Goal: Task Accomplishment & Management: Use online tool/utility

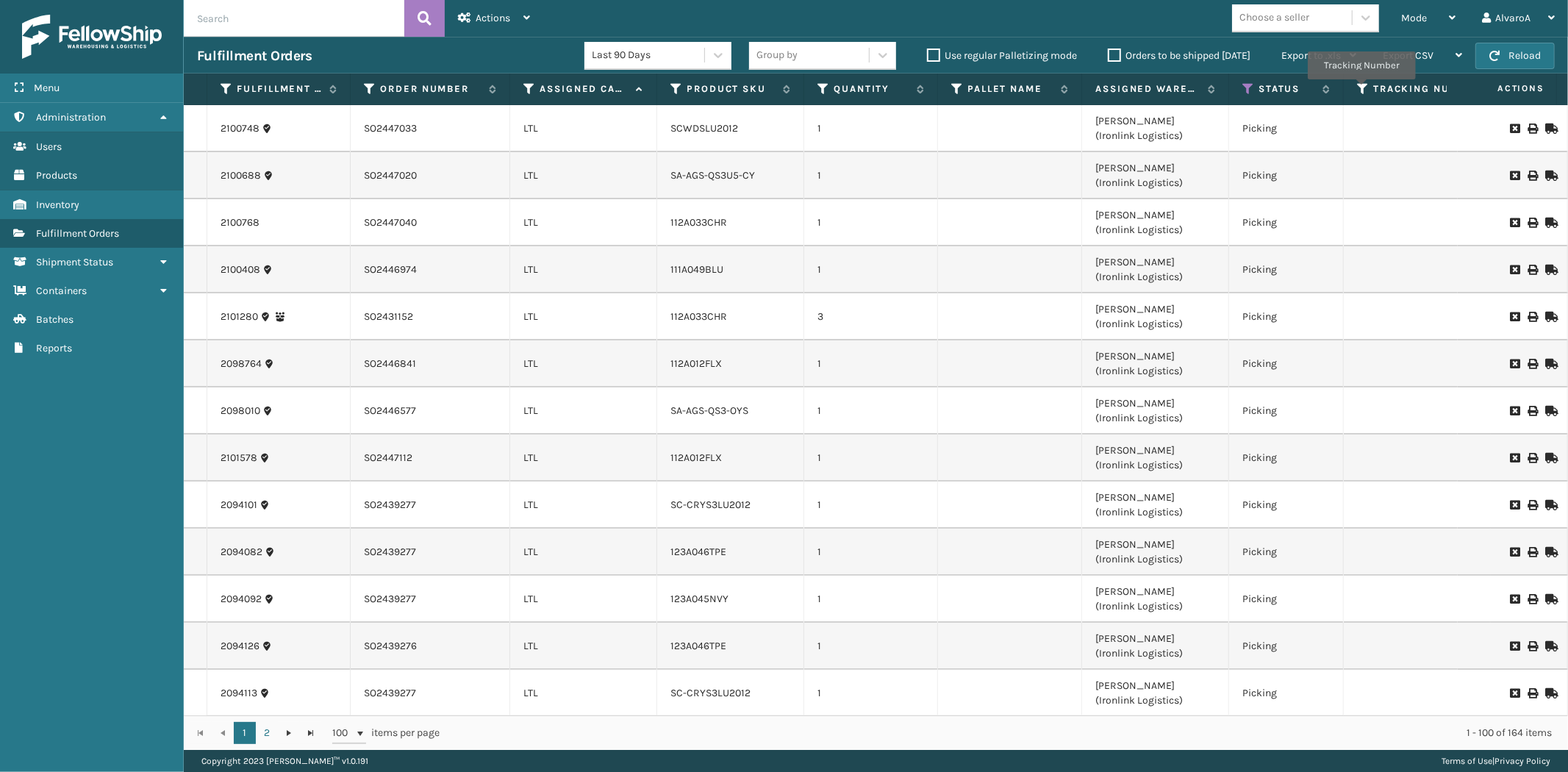
click at [1362, 90] on icon at bounding box center [1362, 89] width 12 height 14
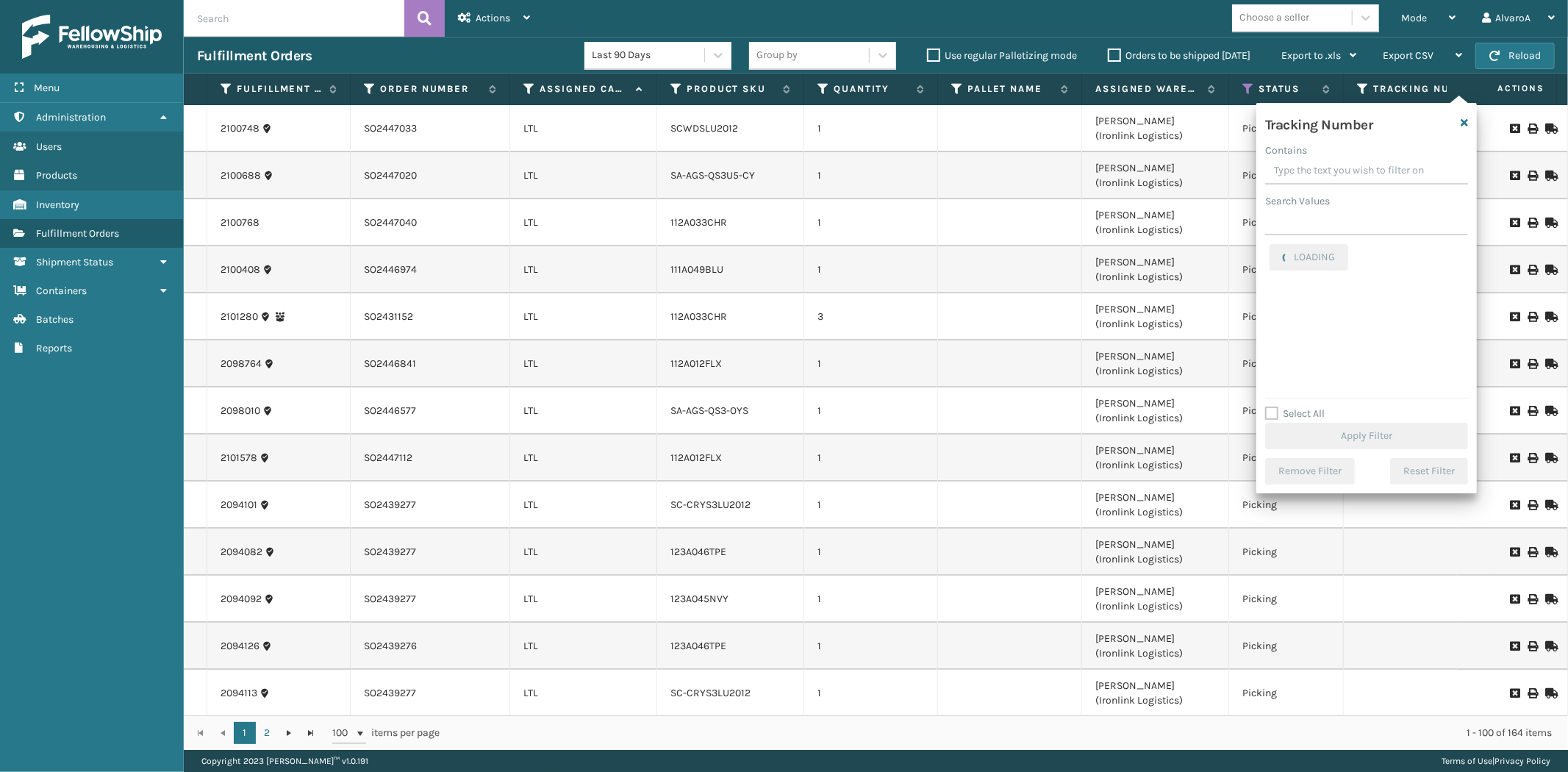
click at [1302, 170] on input "Contains" at bounding box center [1366, 171] width 203 height 26
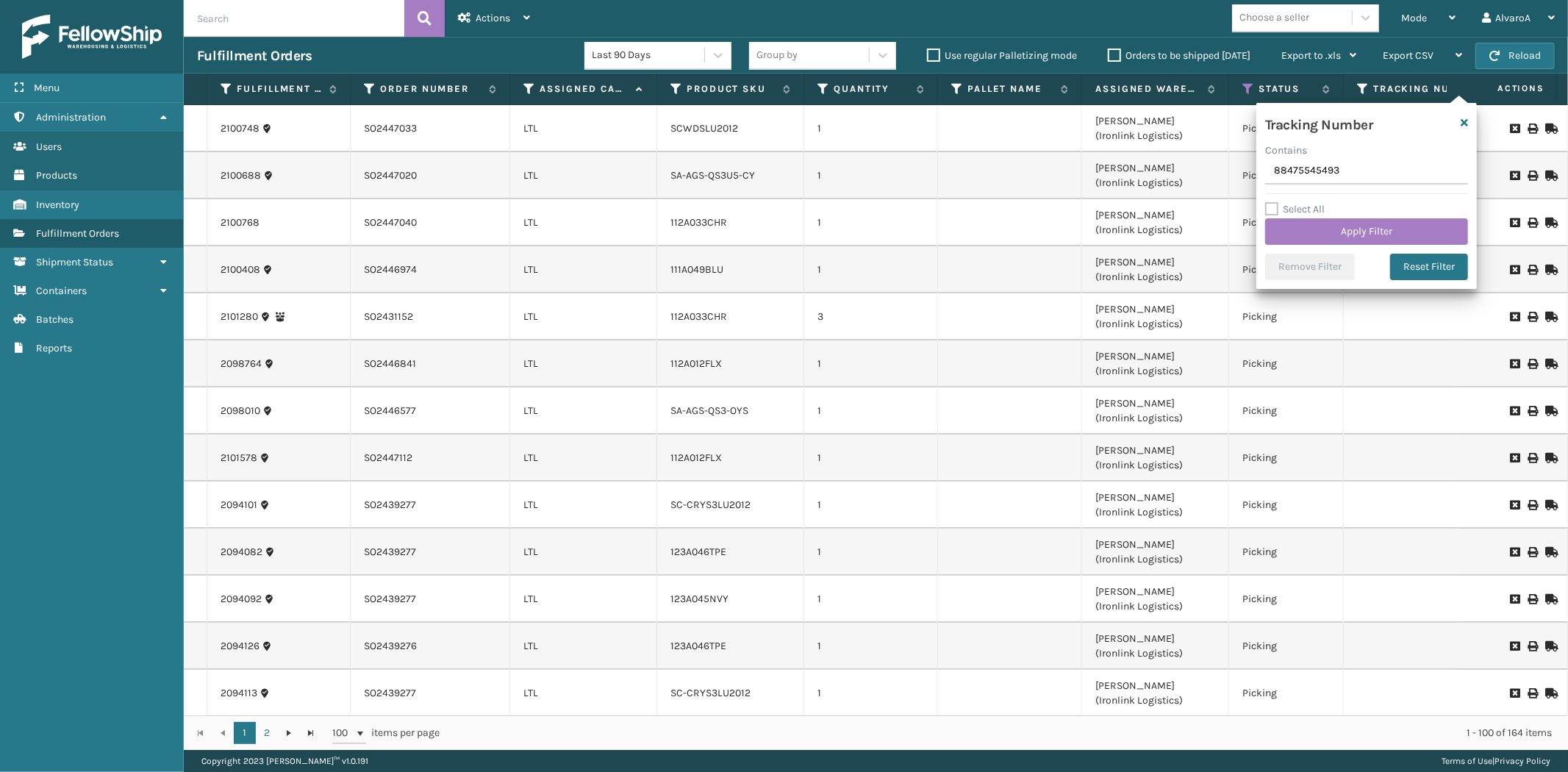
type input "884755454939"
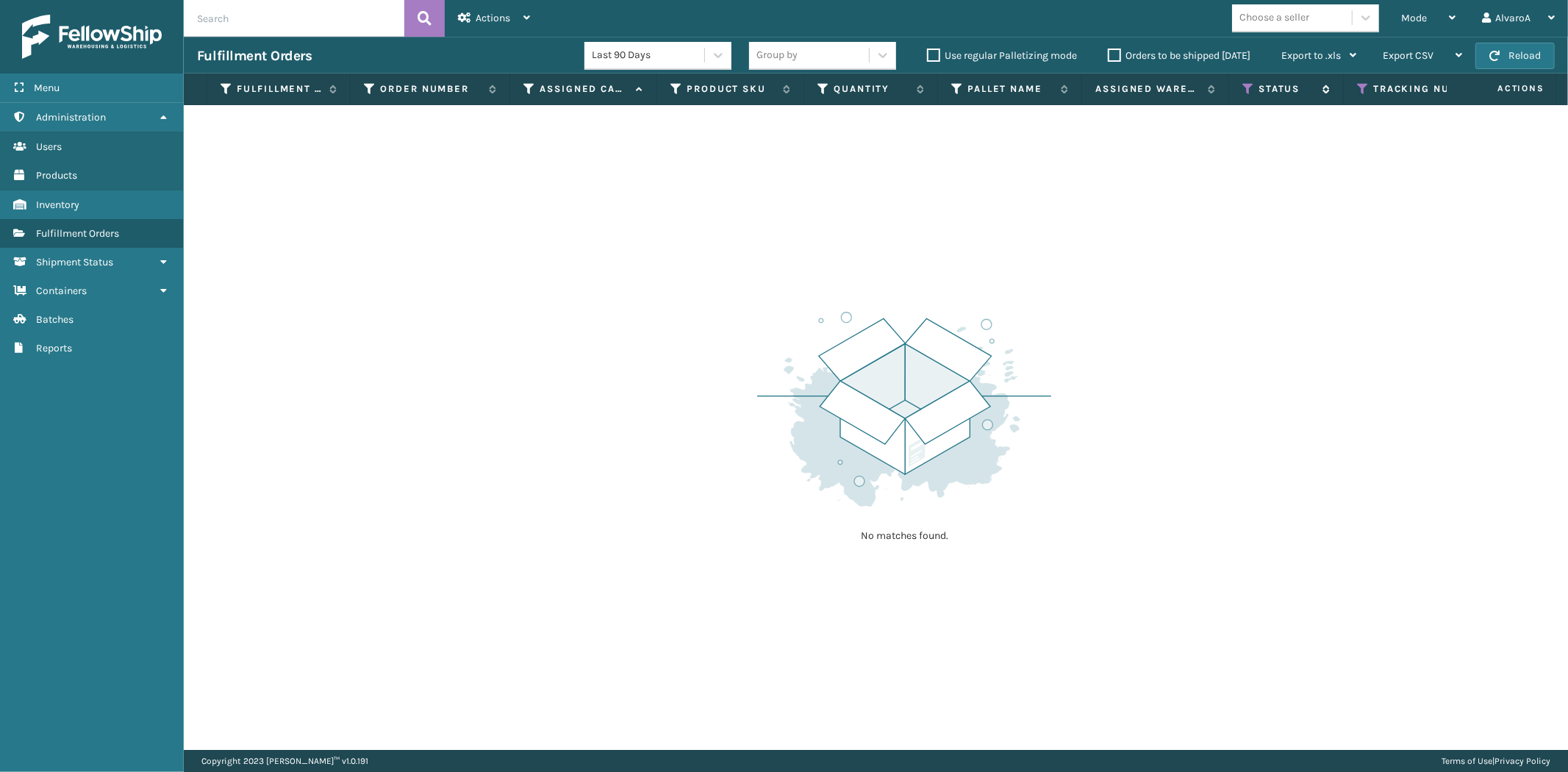
click at [1243, 85] on icon at bounding box center [1248, 89] width 12 height 14
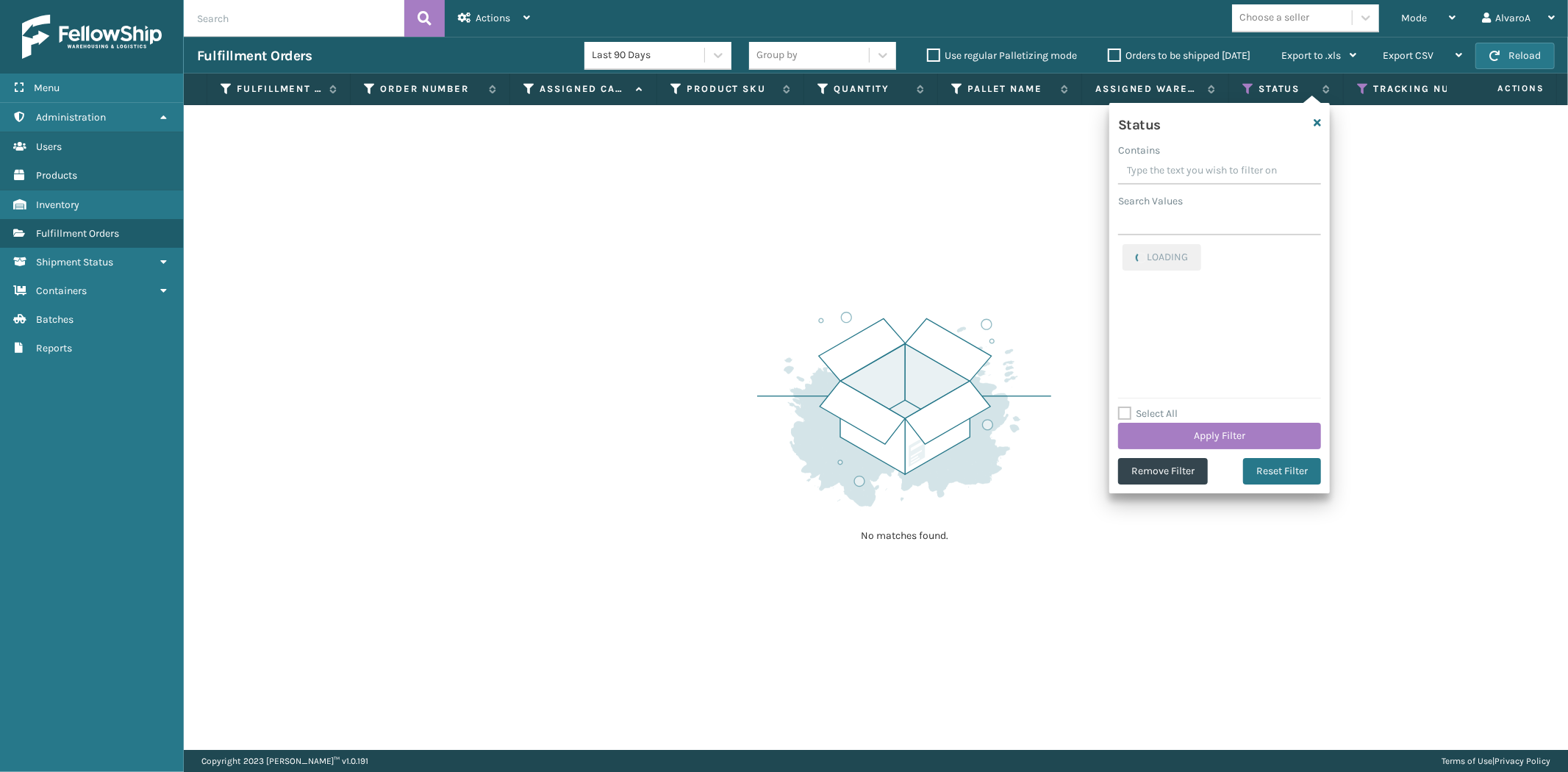
click at [1122, 408] on label "Select All" at bounding box center [1148, 414] width 59 height 13
click at [1122, 406] on input "Select All" at bounding box center [1229, 406] width 221 height 2
click at [1122, 410] on label "Select All" at bounding box center [1148, 414] width 59 height 13
click at [1122, 406] on input "Select All" at bounding box center [1229, 406] width 221 height 2
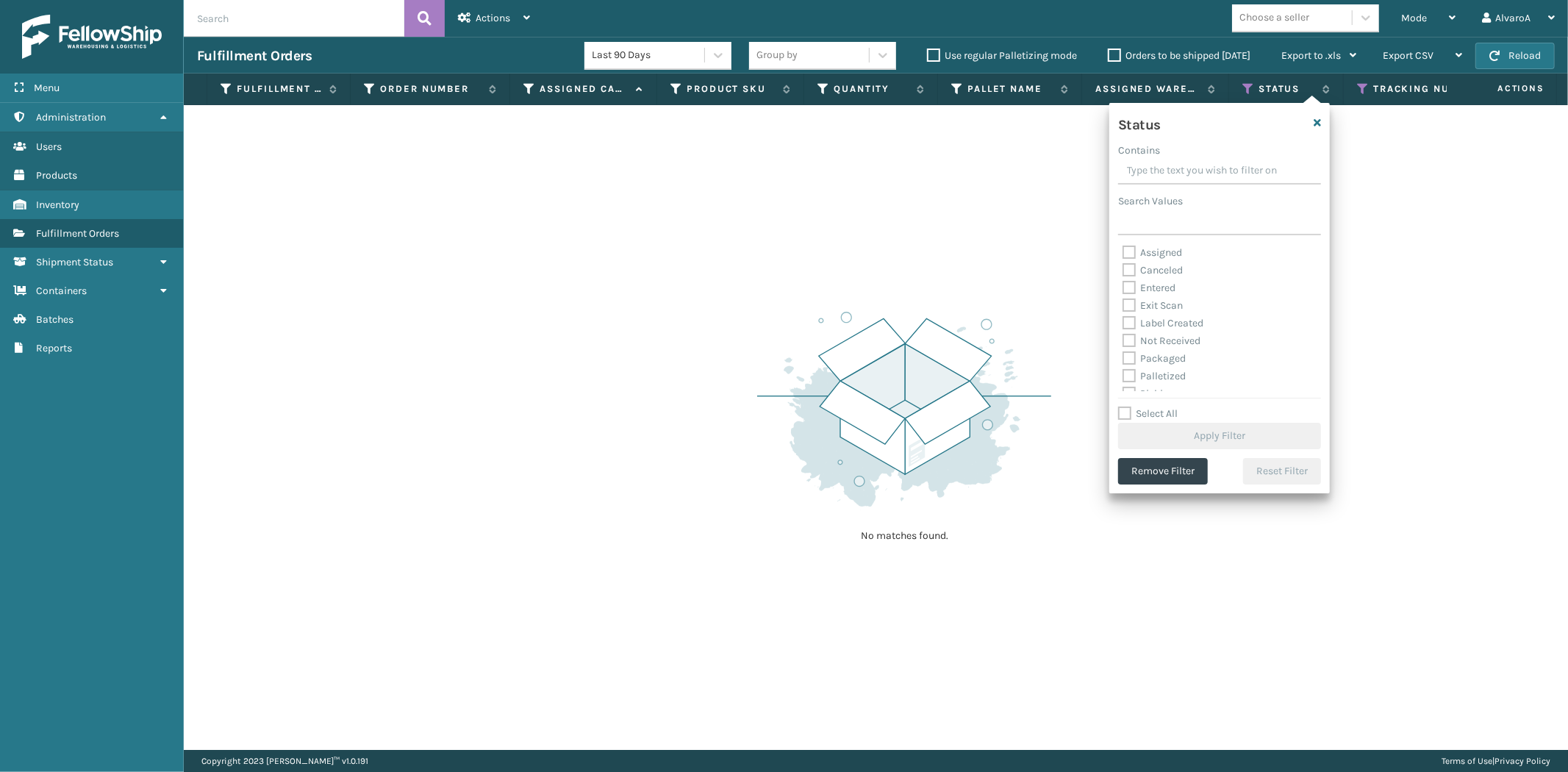
click at [1125, 414] on label "Select All" at bounding box center [1148, 414] width 59 height 13
click at [1125, 406] on input "Select All" at bounding box center [1229, 406] width 221 height 2
checkbox input "true"
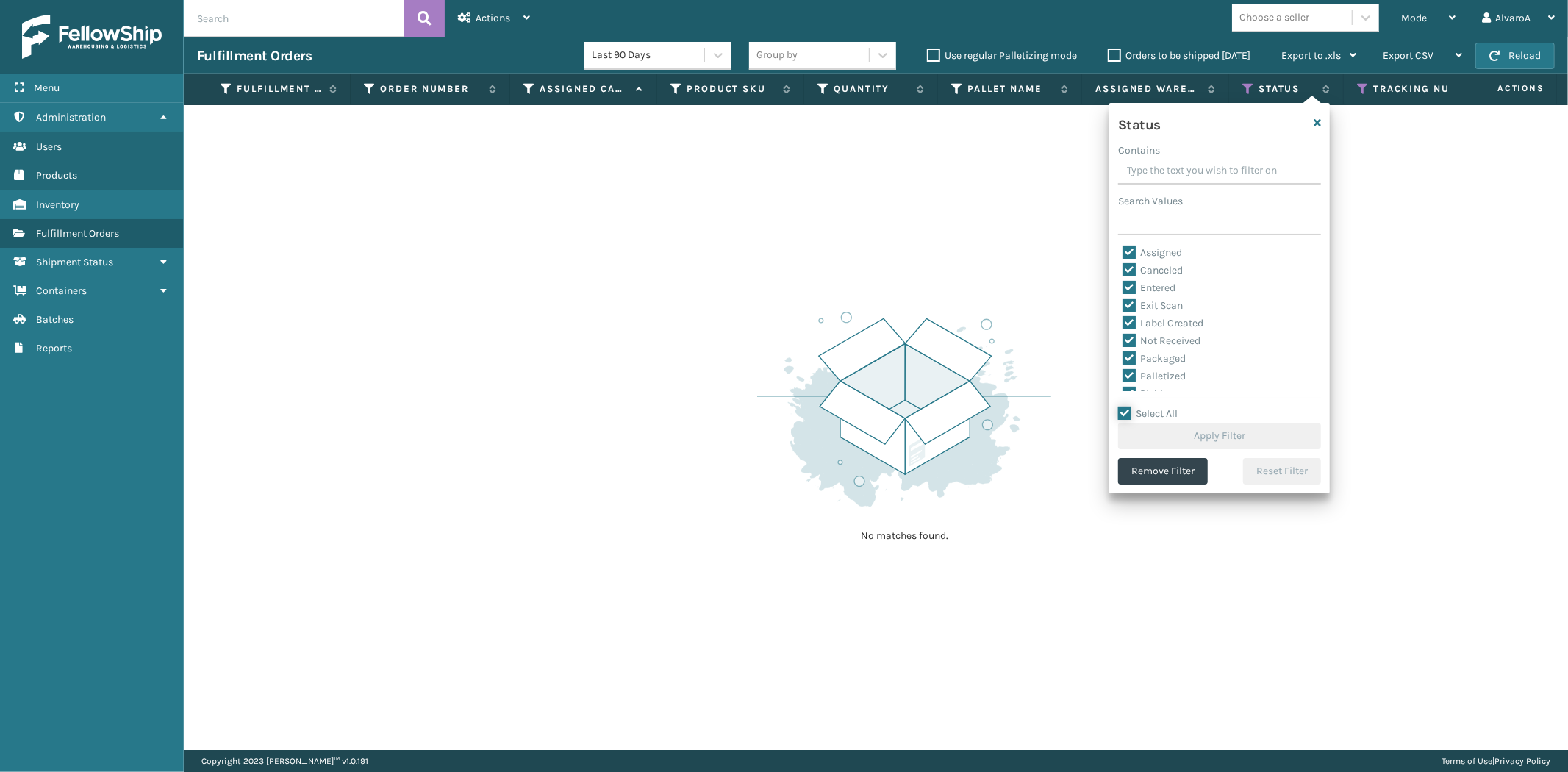
checkbox input "true"
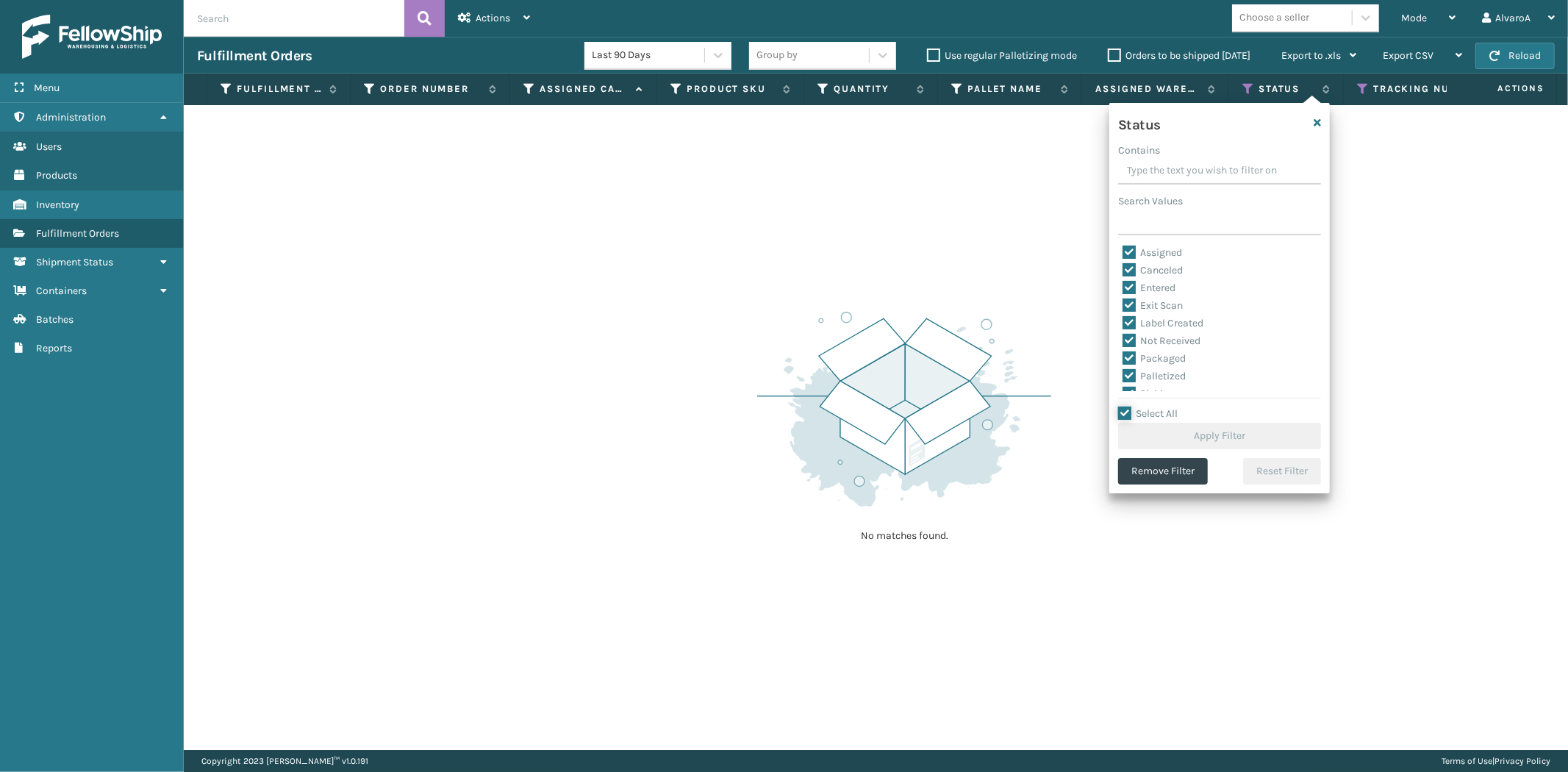
checkbox input "true"
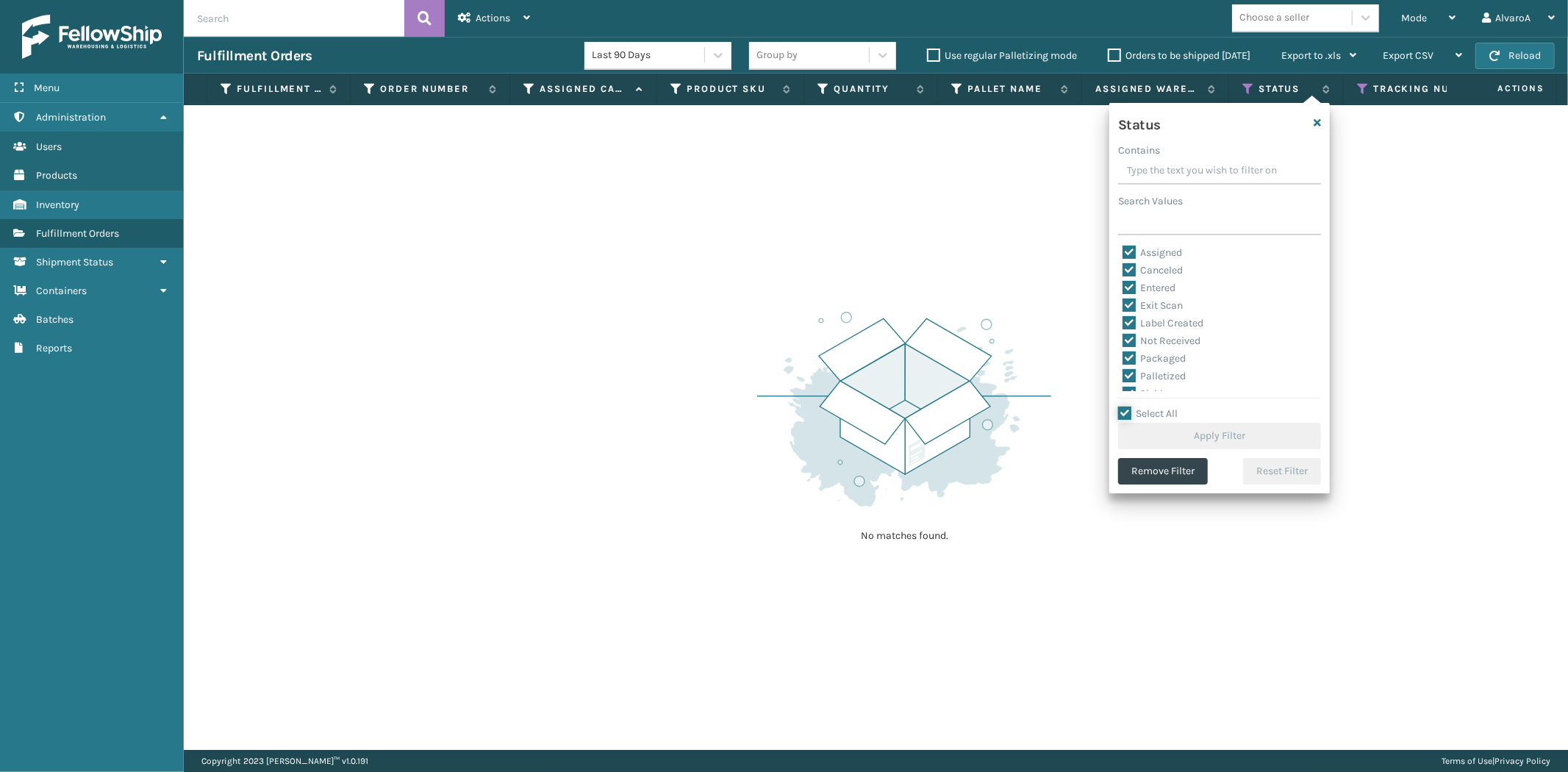
checkbox input "true"
click at [1158, 435] on button "Apply Filter" at bounding box center [1220, 435] width 203 height 26
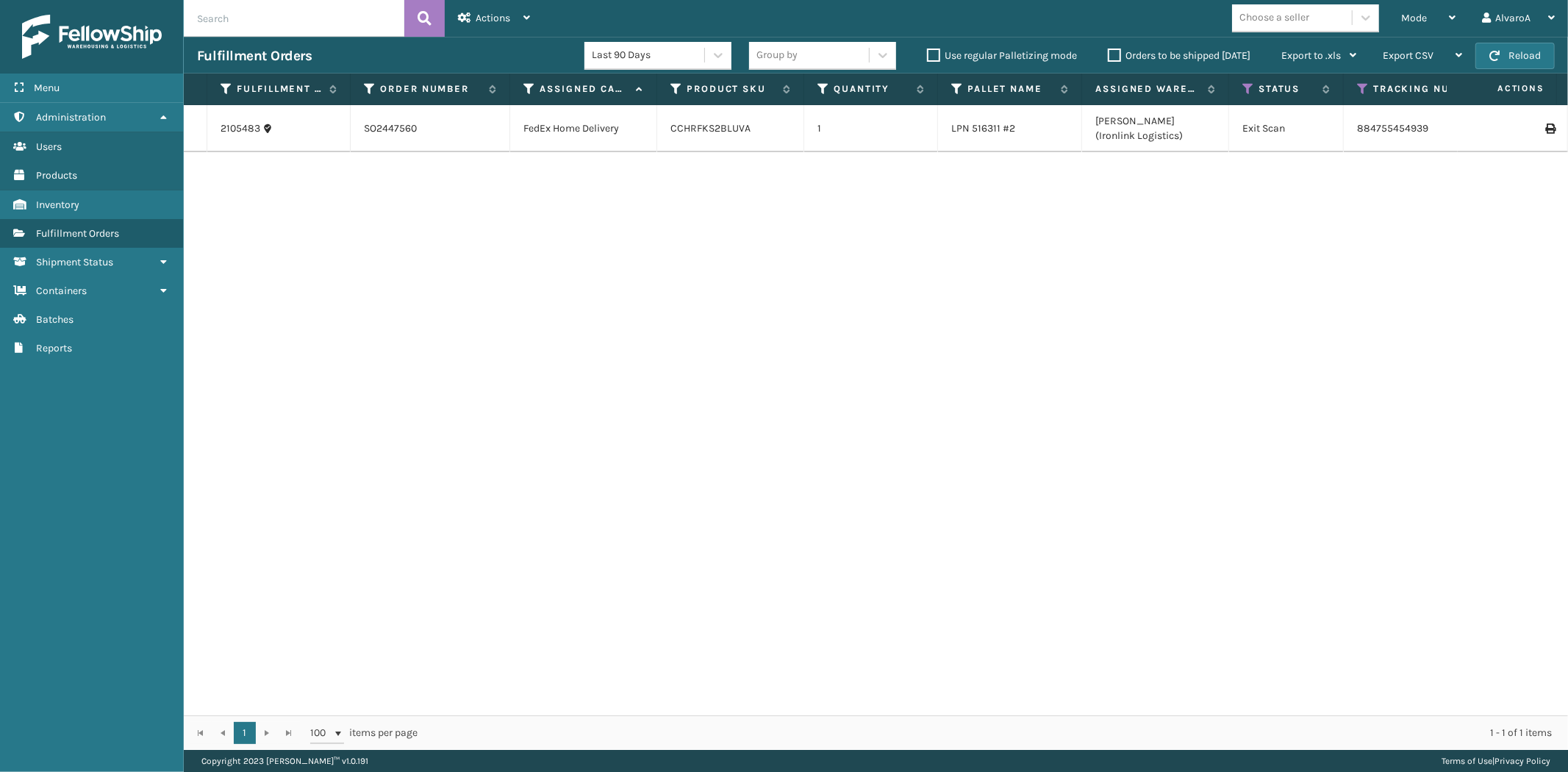
click at [1250, 95] on th "Status" at bounding box center [1286, 90] width 114 height 32
click at [1245, 97] on th "Status" at bounding box center [1286, 90] width 114 height 32
click at [1245, 93] on icon at bounding box center [1248, 89] width 12 height 14
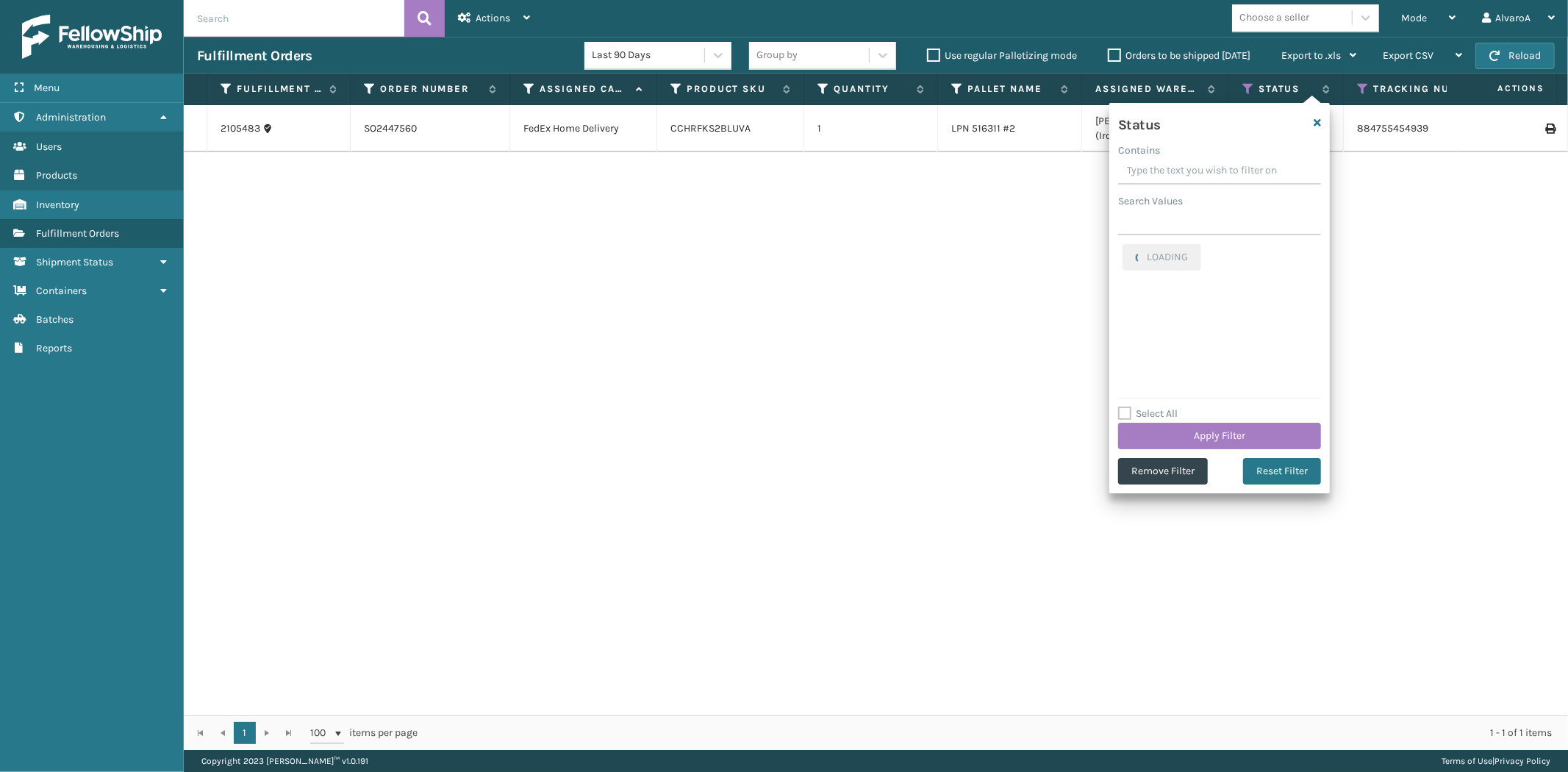
click at [1126, 410] on label "Select All" at bounding box center [1148, 414] width 59 height 13
click at [1126, 406] on input "Select All" at bounding box center [1229, 406] width 221 height 2
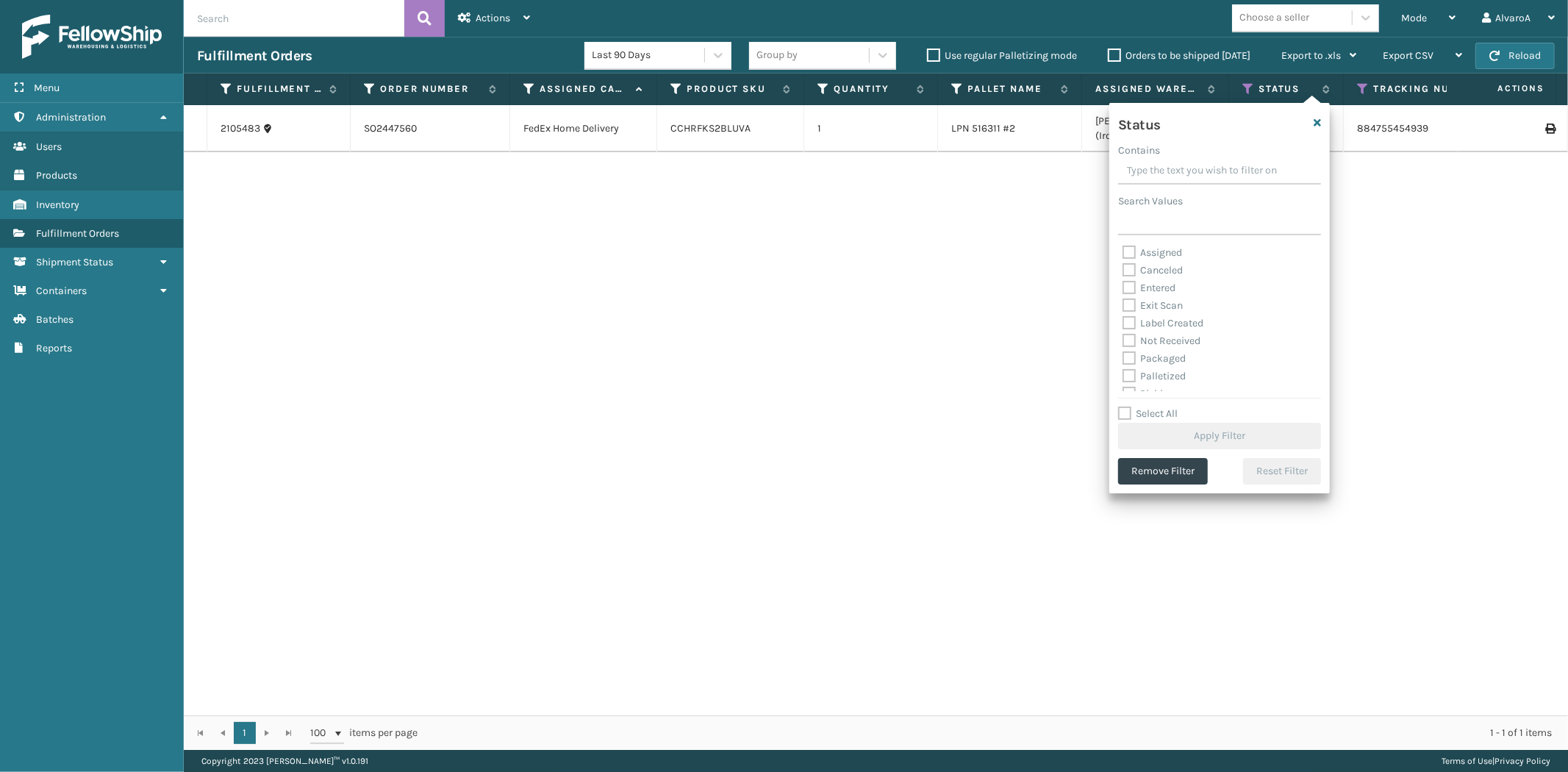
click at [1126, 410] on label "Select All" at bounding box center [1148, 414] width 59 height 13
click at [1126, 406] on input "Select All" at bounding box center [1229, 406] width 221 height 2
checkbox input "true"
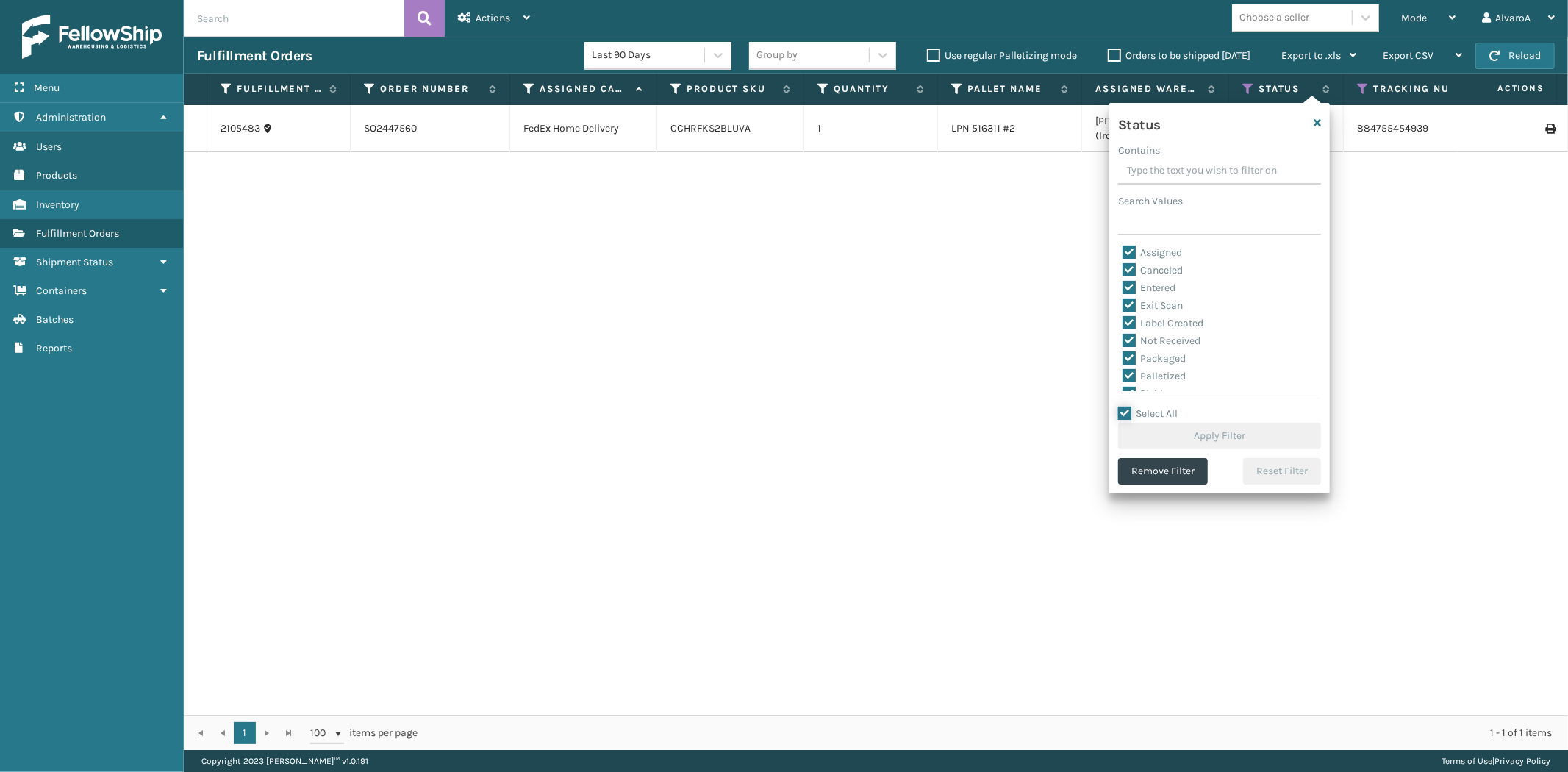
checkbox input "true"
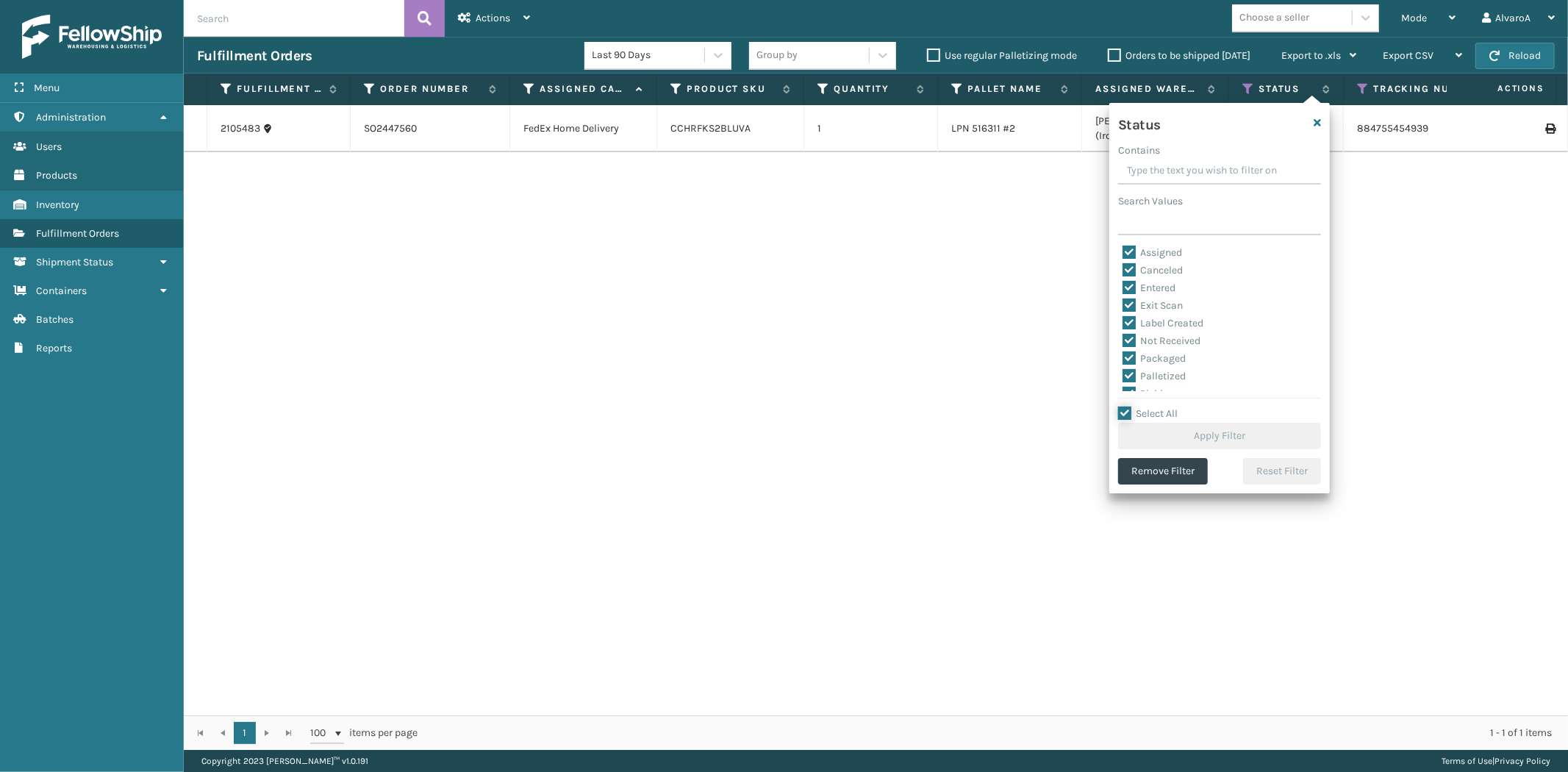
checkbox input "true"
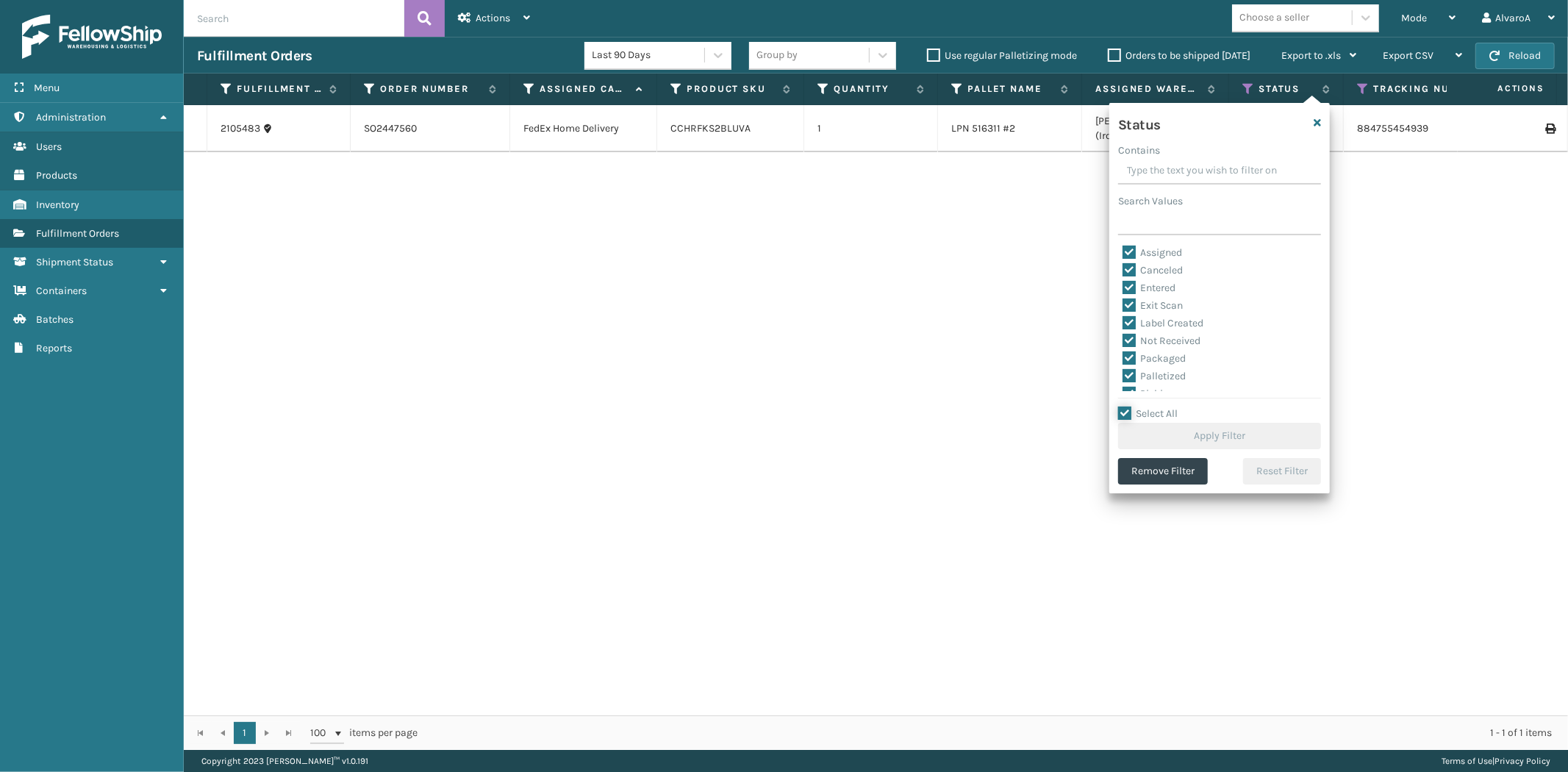
checkbox input "true"
click at [1126, 410] on label "Select All" at bounding box center [1148, 414] width 59 height 13
click at [1126, 406] on input "Select All" at bounding box center [1229, 406] width 221 height 2
checkbox input "false"
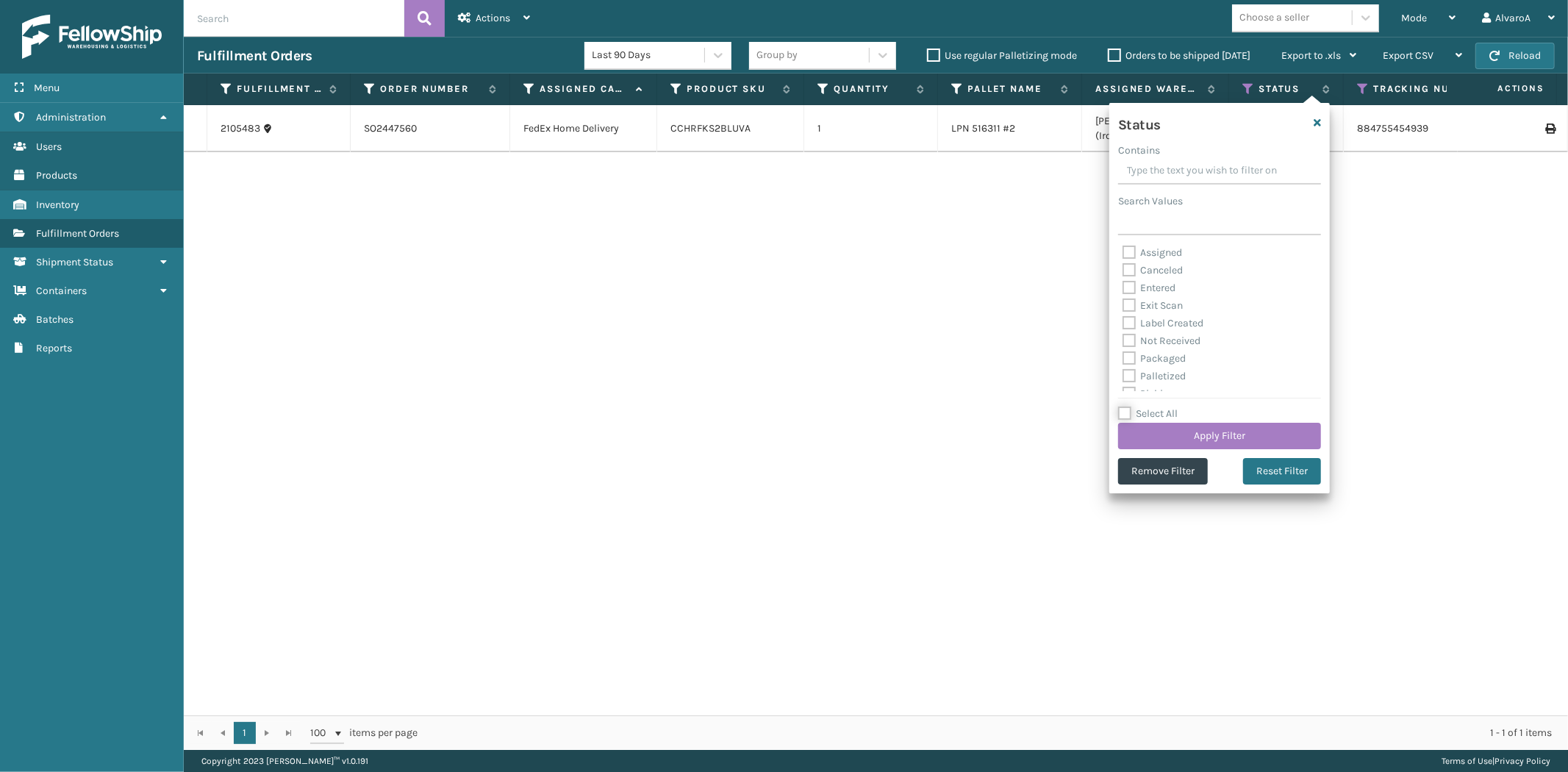
checkbox input "false"
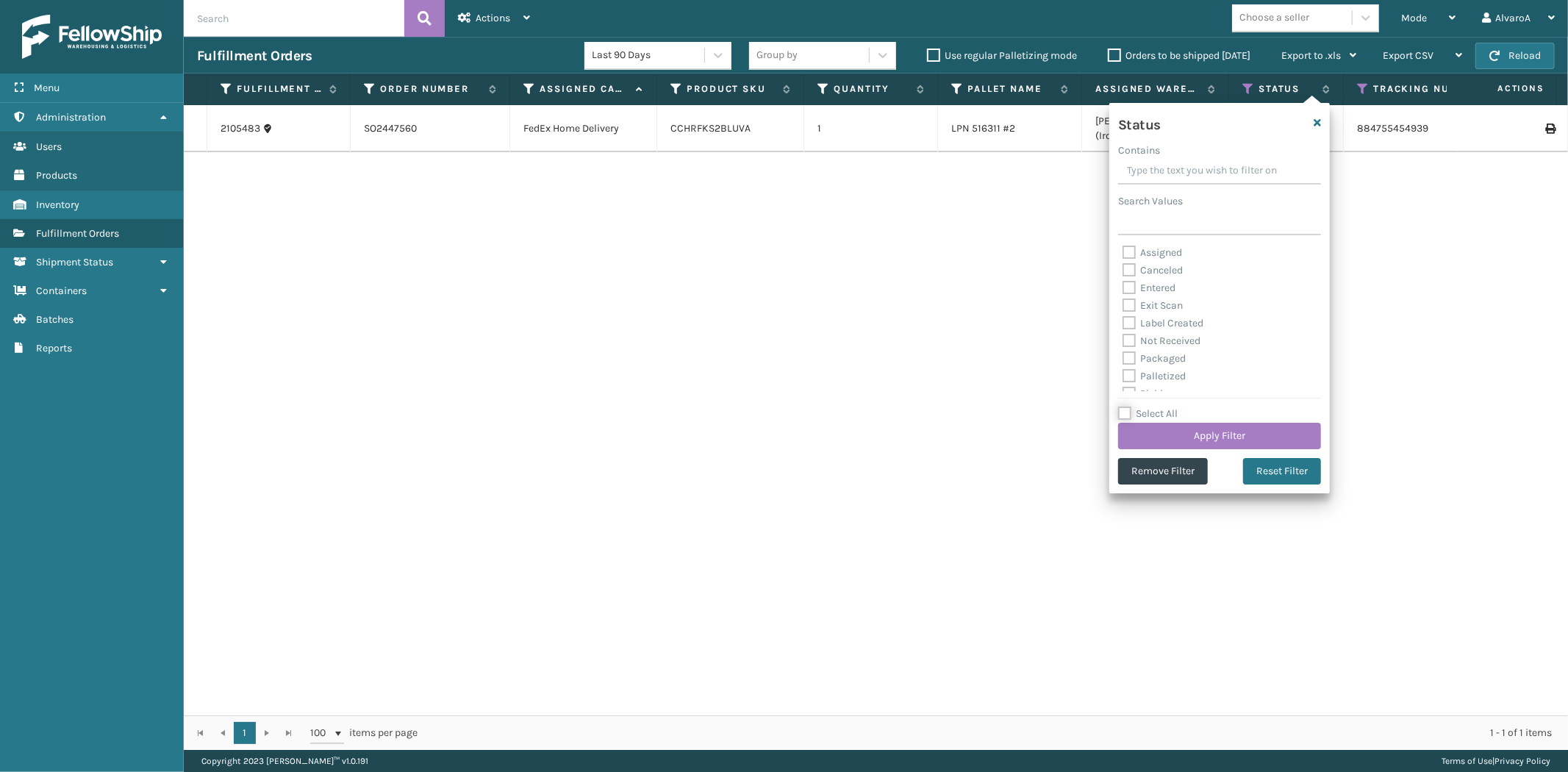
checkbox input "false"
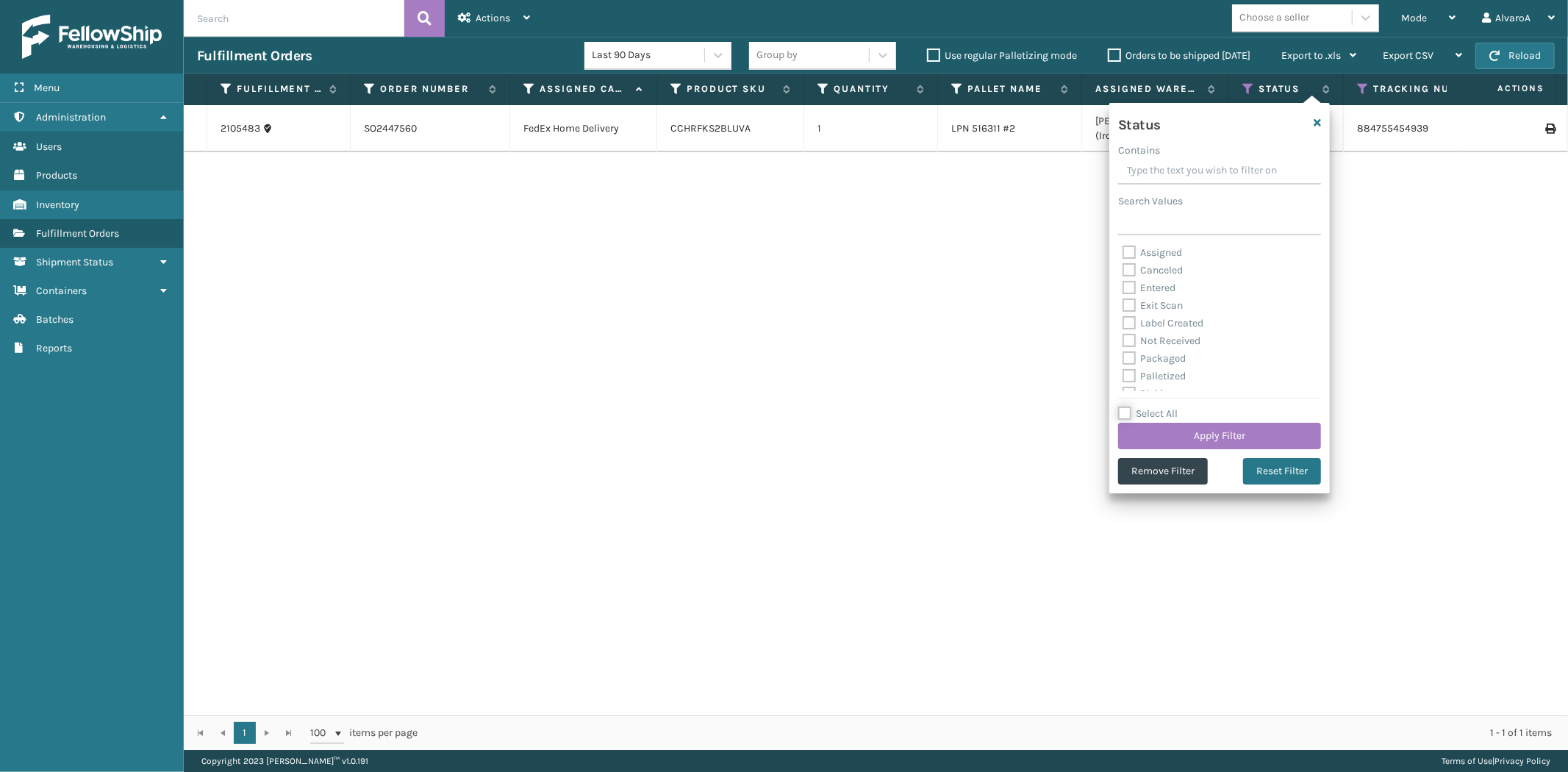
checkbox input "false"
drag, startPoint x: 1127, startPoint y: 310, endPoint x: 1137, endPoint y: 472, distance: 162.3
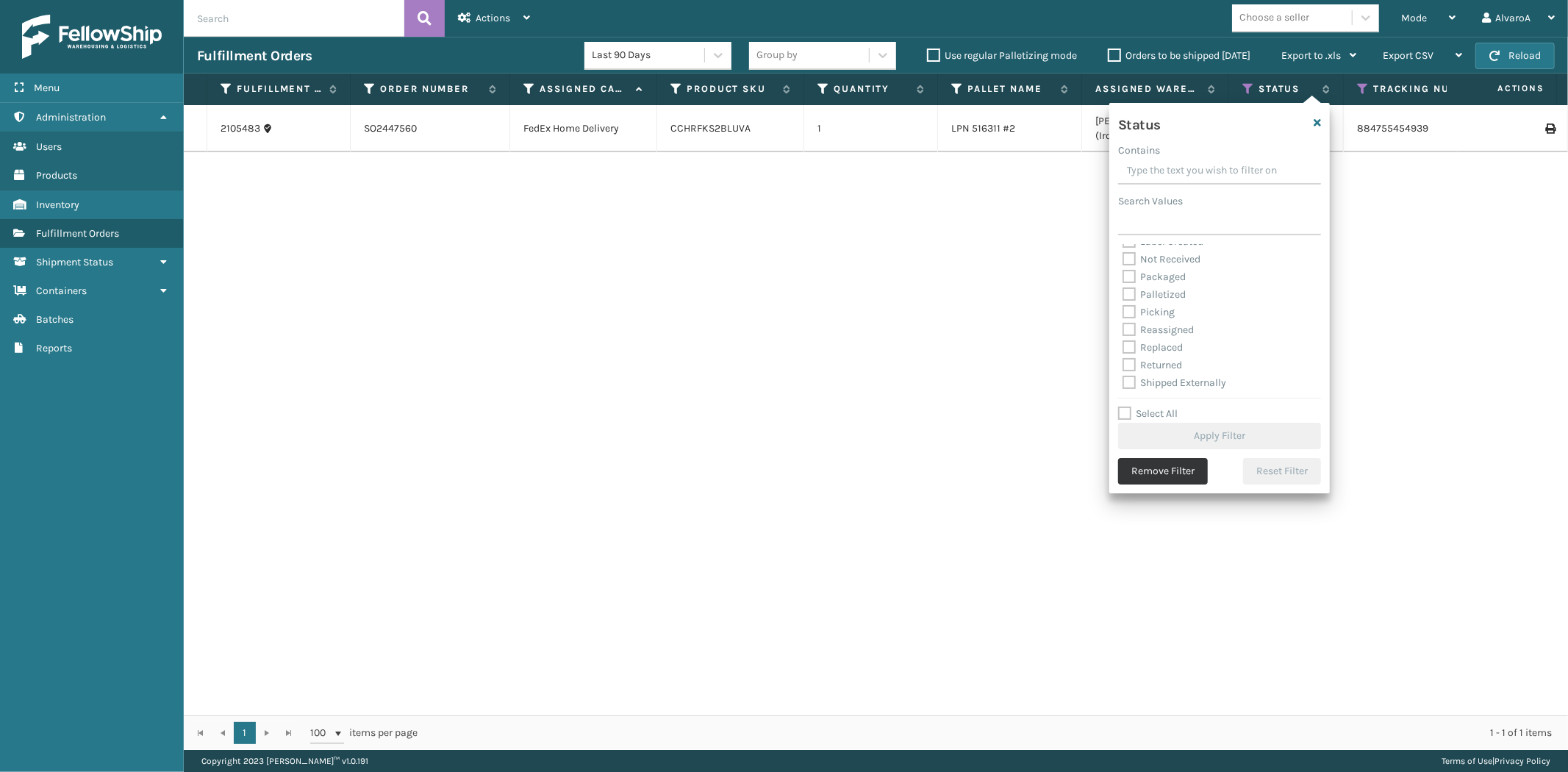
click at [1127, 313] on label "Picking" at bounding box center [1148, 312] width 52 height 13
click at [1123, 313] on input "Picking" at bounding box center [1122, 308] width 1 height 10
checkbox input "true"
click at [1164, 439] on button "Apply Filter" at bounding box center [1220, 435] width 203 height 26
